Goal: Information Seeking & Learning: Learn about a topic

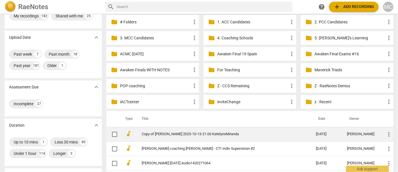
scroll to position [52, 0]
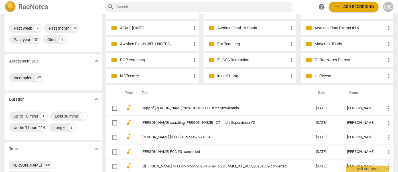
click at [162, 8] on input "text" at bounding box center [204, 6] width 174 height 9
type input "[PERSON_NAME]"
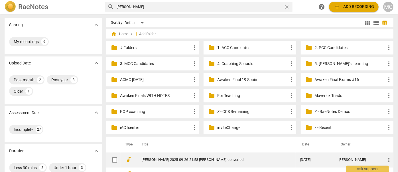
scroll to position [52, 0]
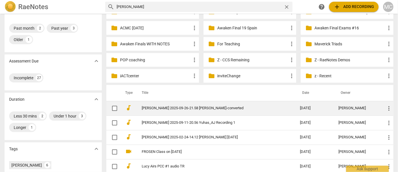
click at [176, 106] on link "[PERSON_NAME] 2025-09-26-21.58 [PERSON_NAME]-converted" at bounding box center [211, 108] width 138 height 4
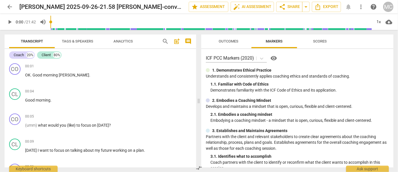
click at [10, 23] on span "play_arrow" at bounding box center [9, 22] width 7 height 7
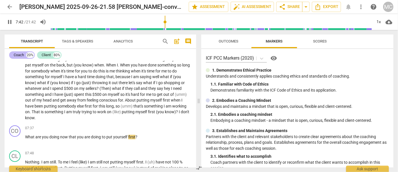
scroll to position [587, 0]
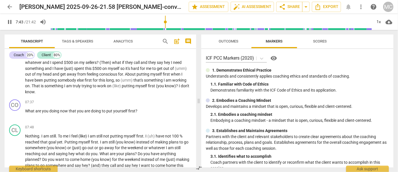
click at [9, 22] on span "pause" at bounding box center [9, 22] width 7 height 7
click at [11, 21] on span "play_arrow" at bounding box center [9, 22] width 7 height 7
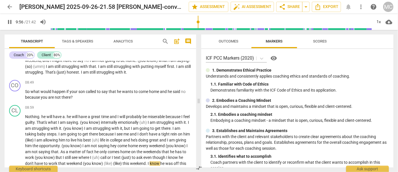
scroll to position [806, 0]
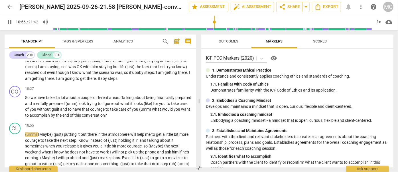
click at [7, 22] on span "pause" at bounding box center [9, 22] width 7 height 7
click at [9, 21] on span "play_arrow" at bounding box center [9, 22] width 7 height 7
click at [9, 21] on span "pause" at bounding box center [9, 22] width 7 height 7
click at [9, 21] on span "play_arrow" at bounding box center [9, 22] width 7 height 7
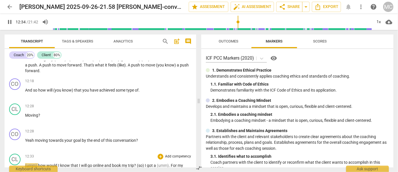
scroll to position [1019, 0]
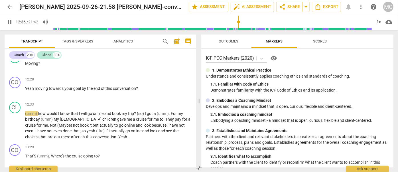
drag, startPoint x: 7, startPoint y: 24, endPoint x: 1, endPoint y: 27, distance: 6.6
click at [7, 24] on span "pause" at bounding box center [9, 22] width 7 height 7
click at [12, 23] on span "play_arrow" at bounding box center [9, 22] width 7 height 7
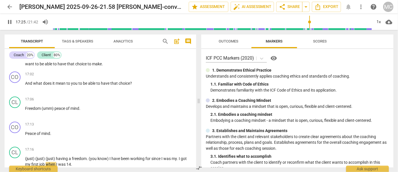
scroll to position [1558, 0]
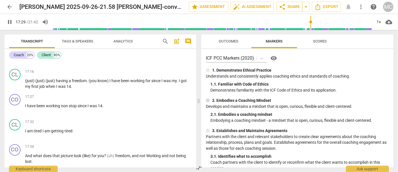
drag, startPoint x: 10, startPoint y: 24, endPoint x: 2, endPoint y: 24, distance: 7.4
click at [10, 24] on span "pause" at bounding box center [9, 22] width 7 height 7
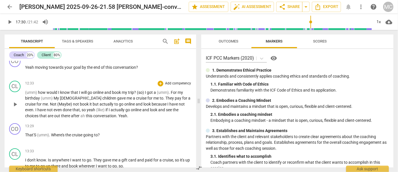
scroll to position [1014, 0]
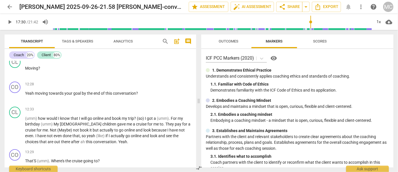
click at [11, 23] on span "play_arrow" at bounding box center [9, 22] width 7 height 7
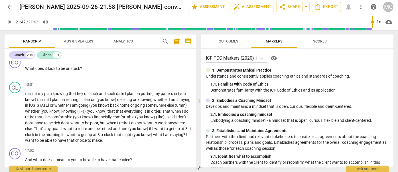
scroll to position [1248, 0]
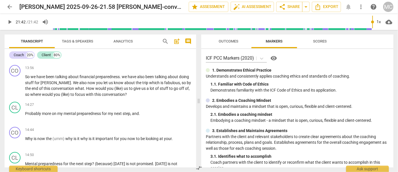
type input "1302"
